Goal: Transaction & Acquisition: Purchase product/service

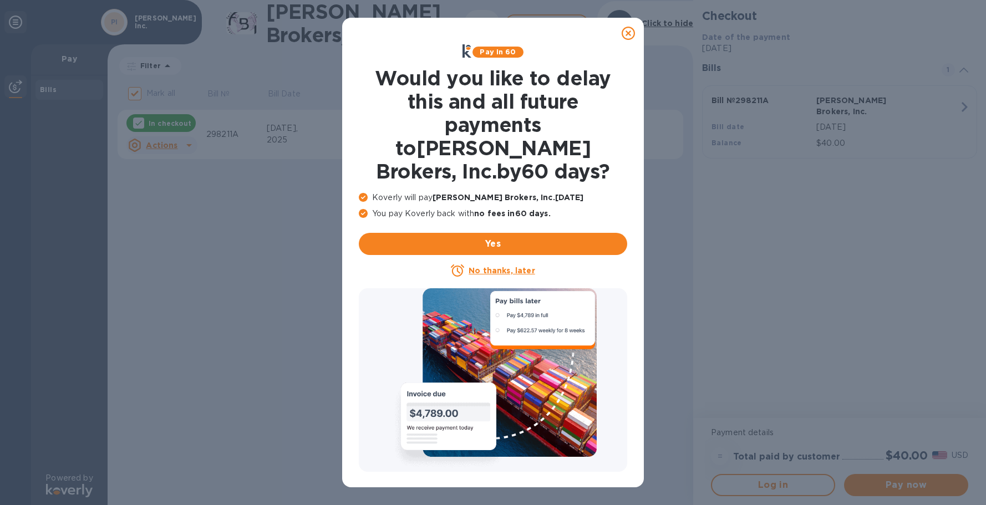
click at [488, 266] on u "No thanks, later" at bounding box center [502, 270] width 66 height 9
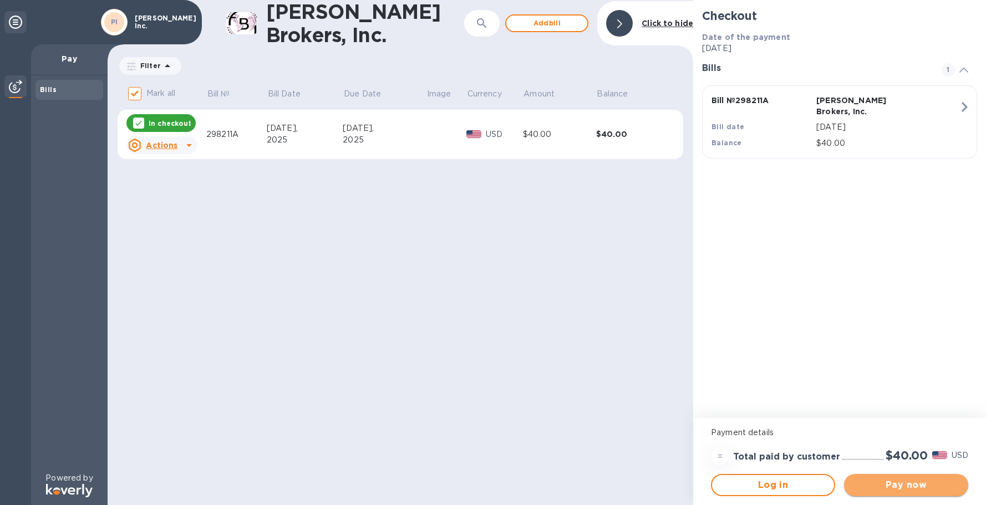
click at [927, 487] on span "Pay now" at bounding box center [906, 485] width 106 height 13
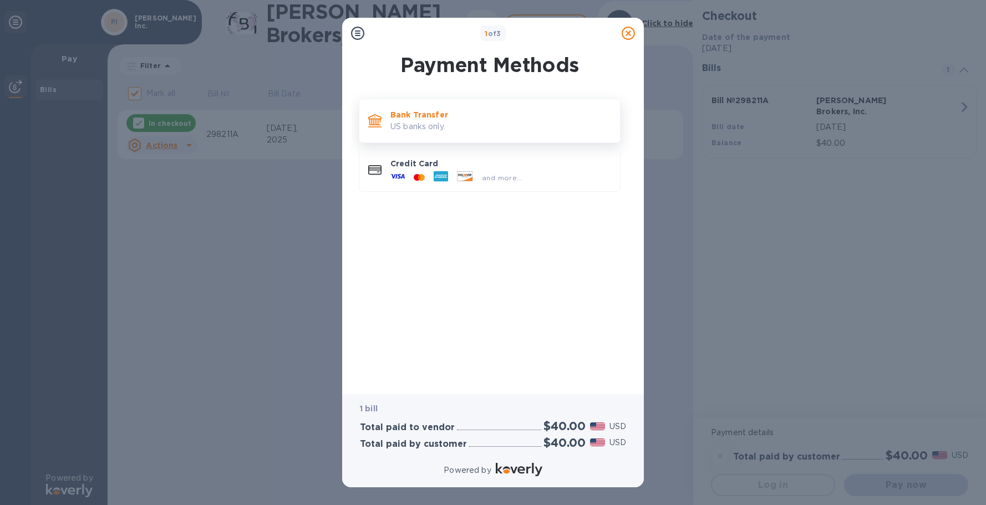
click at [454, 130] on p "US banks only." at bounding box center [500, 127] width 221 height 12
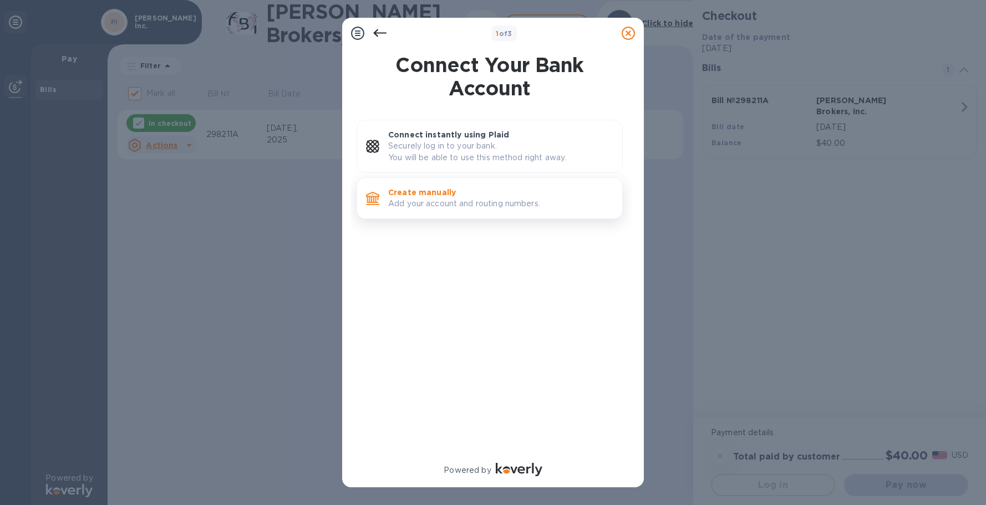
click at [427, 192] on p "Create manually" at bounding box center [500, 192] width 225 height 11
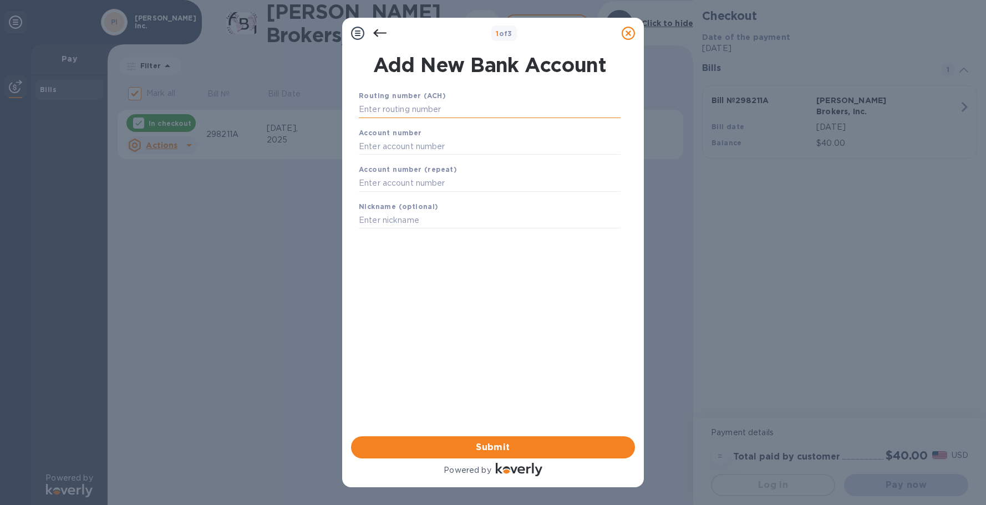
click at [446, 105] on input "text" at bounding box center [490, 109] width 262 height 17
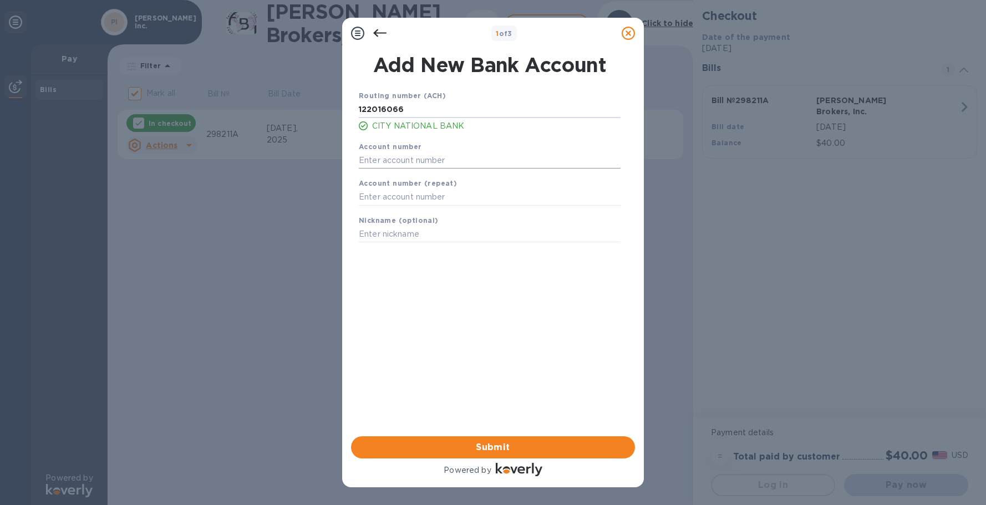
type input "122016066"
click at [436, 157] on input "text" at bounding box center [490, 160] width 262 height 17
type input "006524052"
click at [393, 200] on input "text" at bounding box center [490, 197] width 262 height 17
type input "006524052"
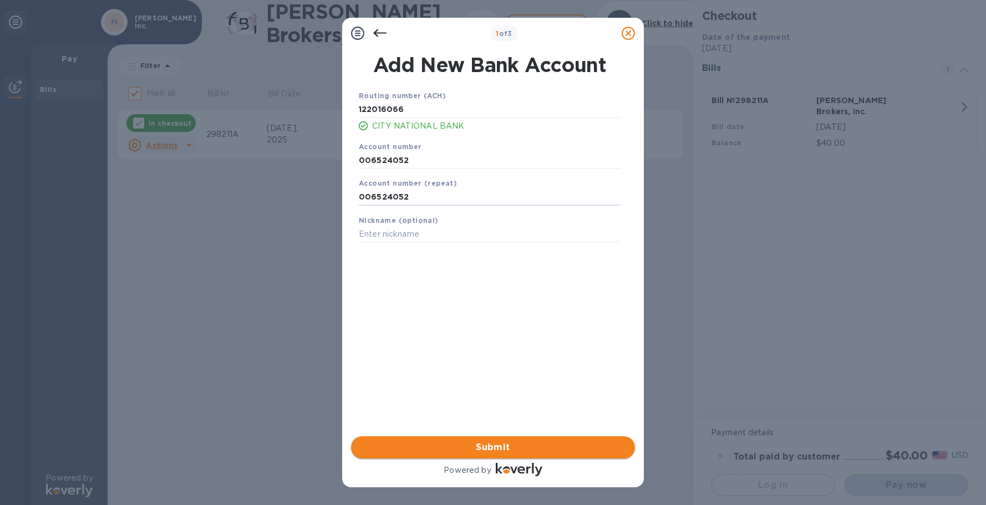
click at [500, 441] on span "Submit" at bounding box center [493, 447] width 266 height 13
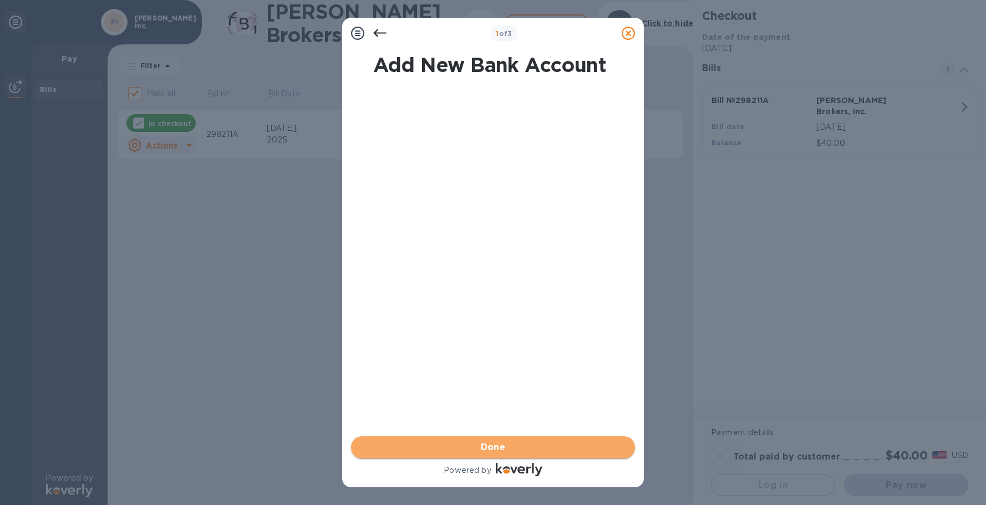
click at [504, 447] on span "Done" at bounding box center [493, 447] width 25 height 13
